Goal: Task Accomplishment & Management: Complete application form

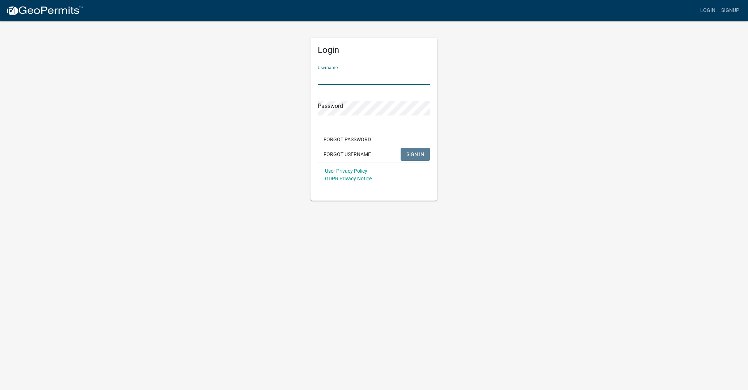
type input "[PERSON_NAME]"
click at [412, 154] on span "SIGN IN" at bounding box center [415, 154] width 18 height 6
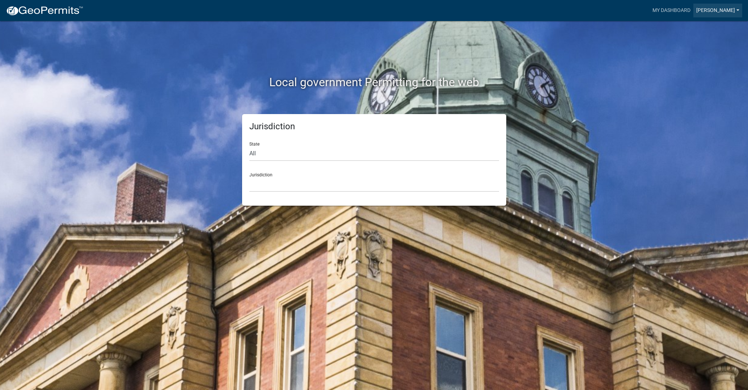
click at [734, 8] on link "[PERSON_NAME]" at bounding box center [717, 11] width 49 height 14
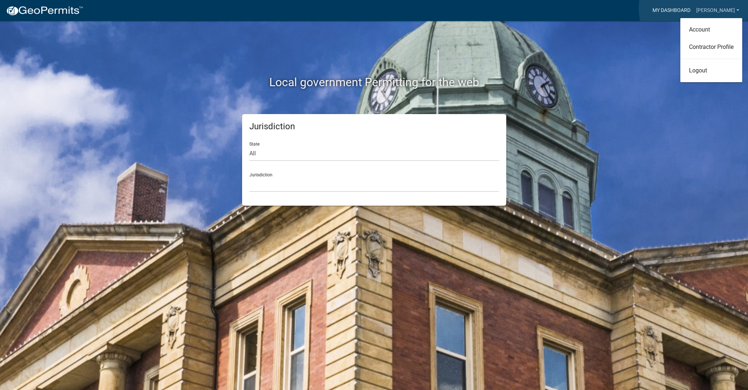
click at [693, 8] on link "My Dashboard" at bounding box center [672, 11] width 44 height 14
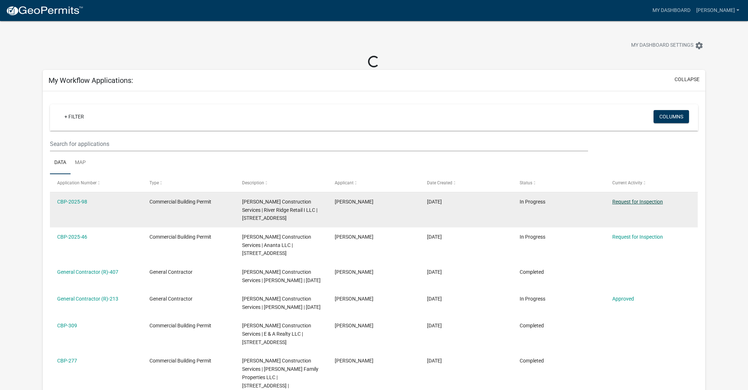
click at [640, 201] on link "Request for Inspection" at bounding box center [637, 202] width 51 height 6
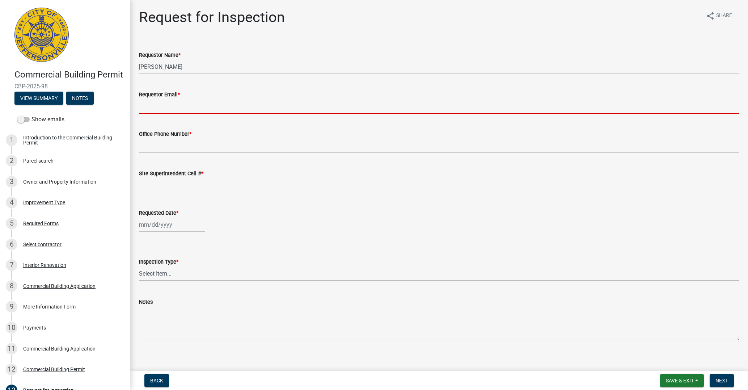
click at [188, 101] on input "Requestor Email *" at bounding box center [439, 106] width 600 height 15
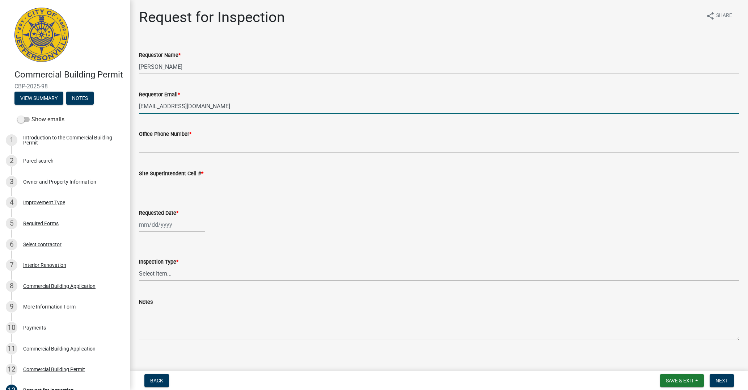
type input "[EMAIL_ADDRESS][DOMAIN_NAME]"
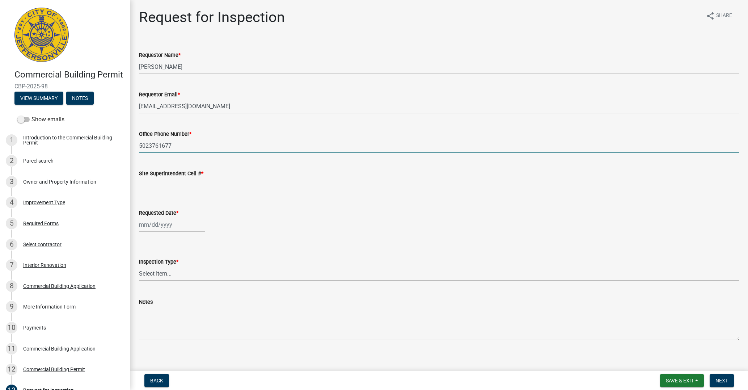
type input "5023761677"
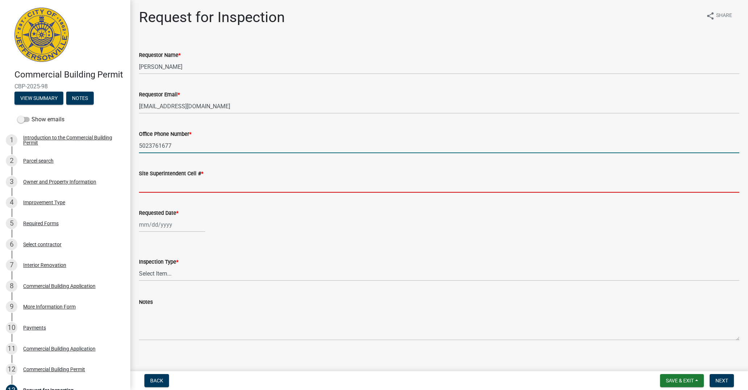
click at [164, 186] on input "Site Superintendent Cell # *" at bounding box center [439, 185] width 600 height 15
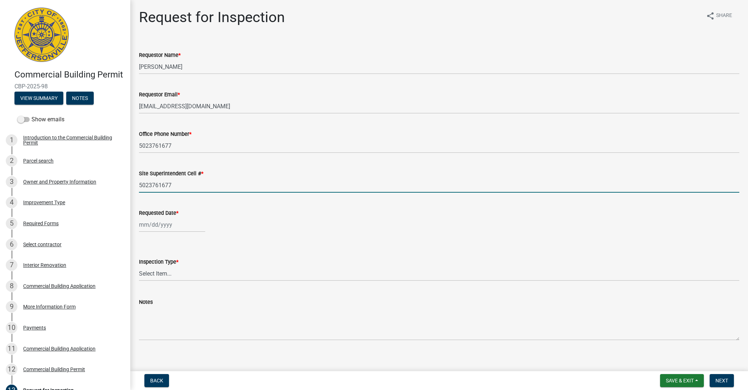
type input "5023761677"
select select "10"
select select "2025"
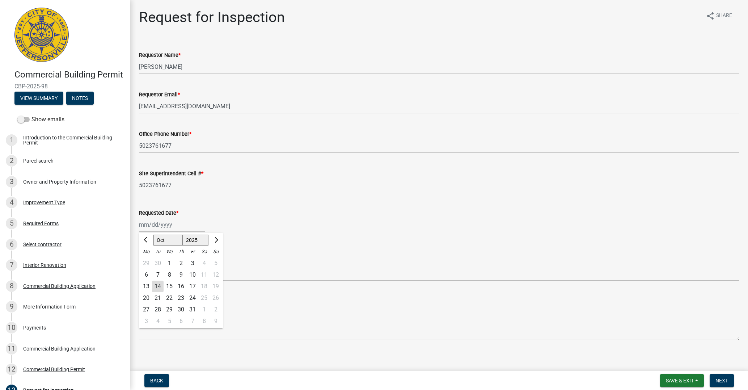
click at [170, 228] on div "[PERSON_NAME] Feb Mar Apr [PERSON_NAME][DATE] Oct Nov [DATE] 1526 1527 1528 152…" at bounding box center [172, 224] width 66 height 15
click at [170, 284] on div "15" at bounding box center [170, 286] width 12 height 12
type input "[DATE]"
select select "cf00f61e-4b77-4892-83dd-df63e4708b2f"
click at [722, 381] on span "Next" at bounding box center [721, 380] width 13 height 6
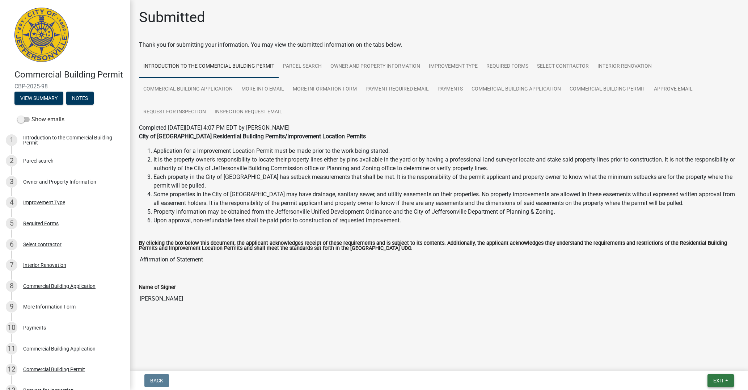
click at [716, 379] on span "Exit" at bounding box center [718, 380] width 10 height 6
click at [709, 362] on button "Save & Exit" at bounding box center [705, 361] width 58 height 17
